Goal: Information Seeking & Learning: Learn about a topic

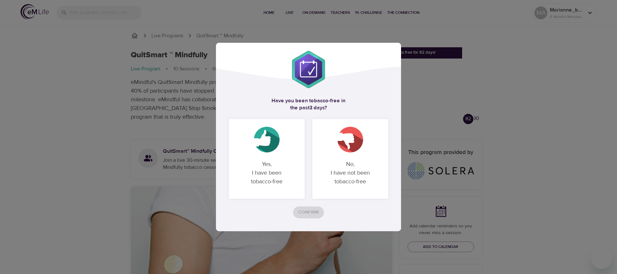
click at [358, 72] on icon at bounding box center [308, 74] width 185 height 19
click at [342, 160] on p "No, I have not been tobacco-free" at bounding box center [350, 173] width 60 height 36
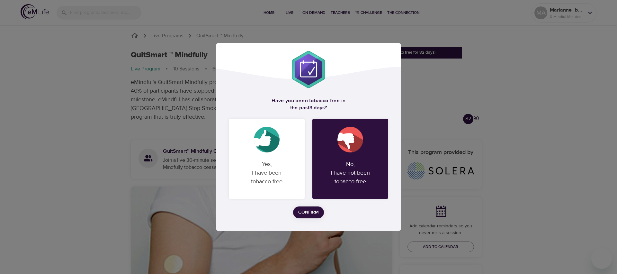
click at [308, 215] on span "Confirm" at bounding box center [308, 212] width 21 height 8
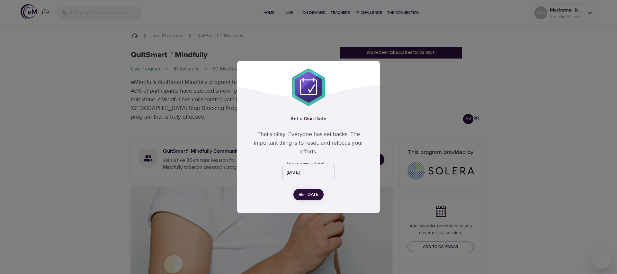
click at [288, 140] on p "That's okay! Everyone has set backs. The important thing is to reset, and refoc…" at bounding box center [308, 143] width 117 height 26
click at [281, 133] on p "That's okay! Everyone has set backs. The important thing is to reset, and refoc…" at bounding box center [308, 143] width 117 height 26
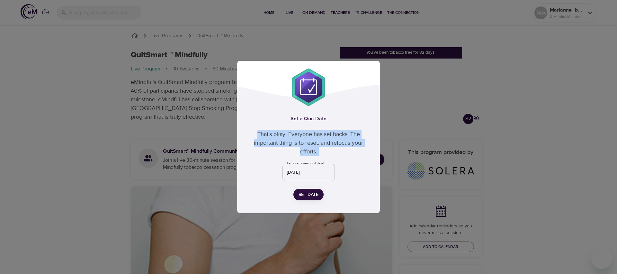
copy p "That's okay! Everyone has set backs. The important thing is to reset, and refoc…"
